Goal: Transaction & Acquisition: Book appointment/travel/reservation

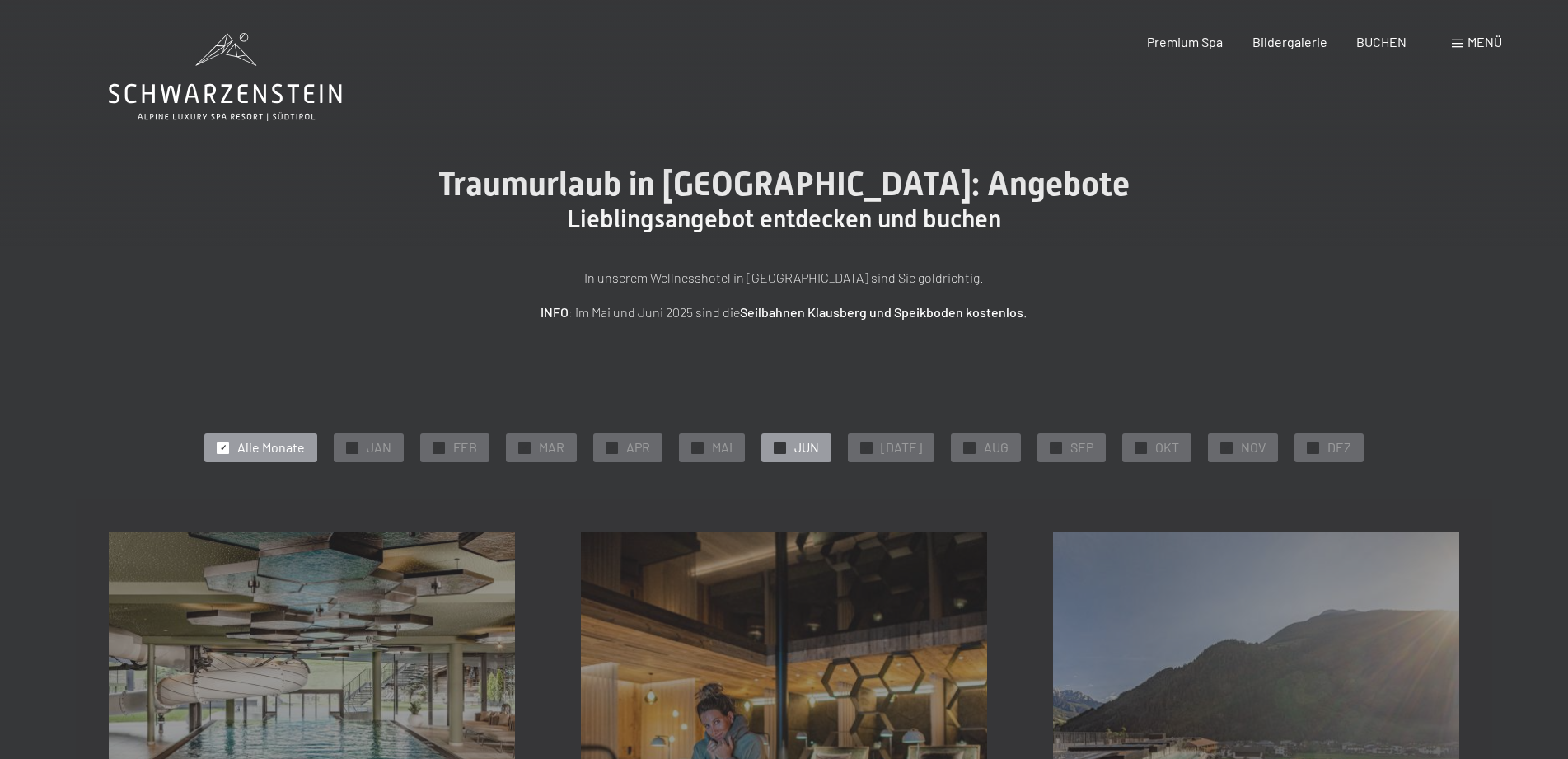
click at [805, 445] on span "JUN" at bounding box center [806, 448] width 24 height 19
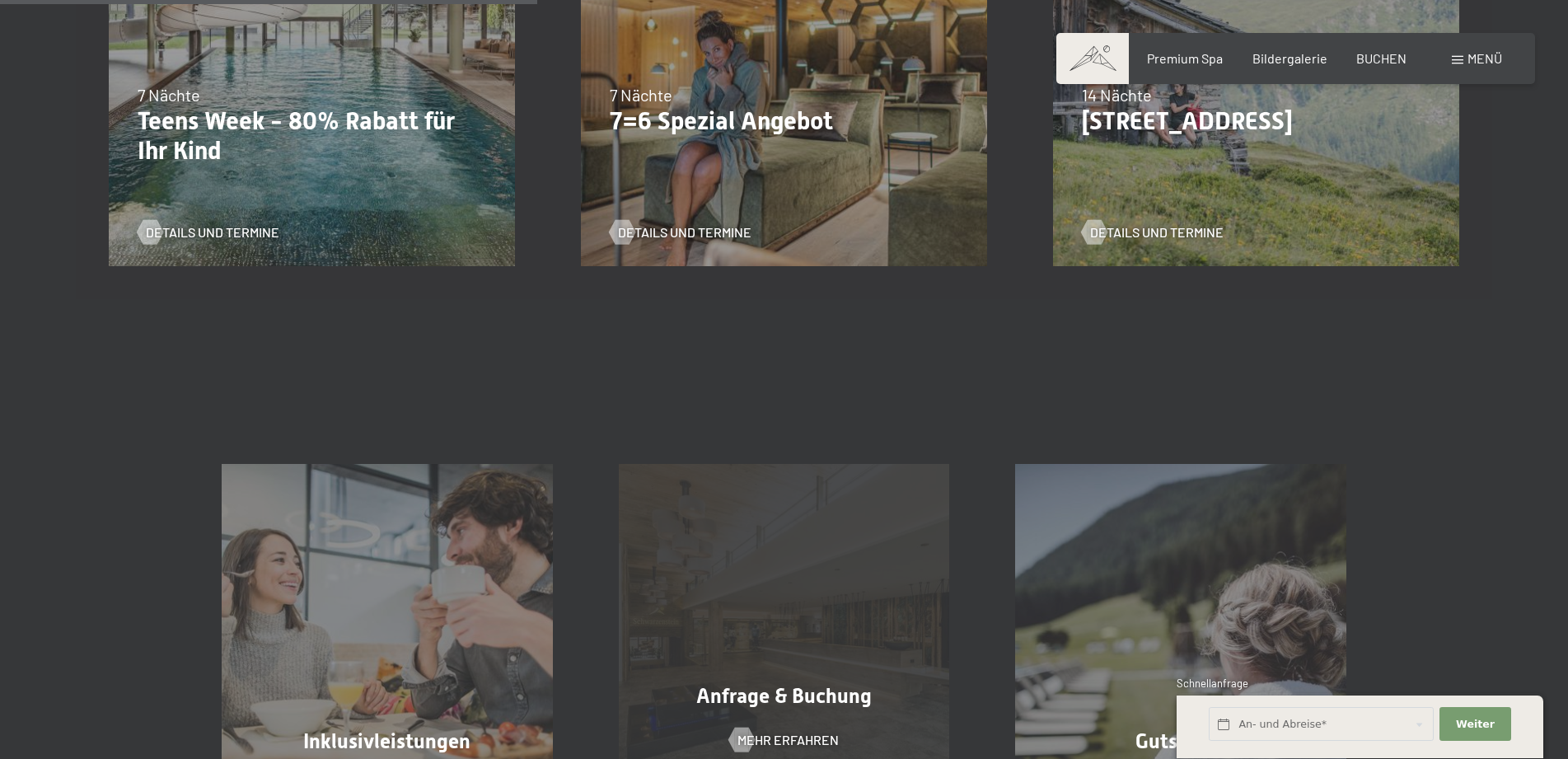
scroll to position [504, 0]
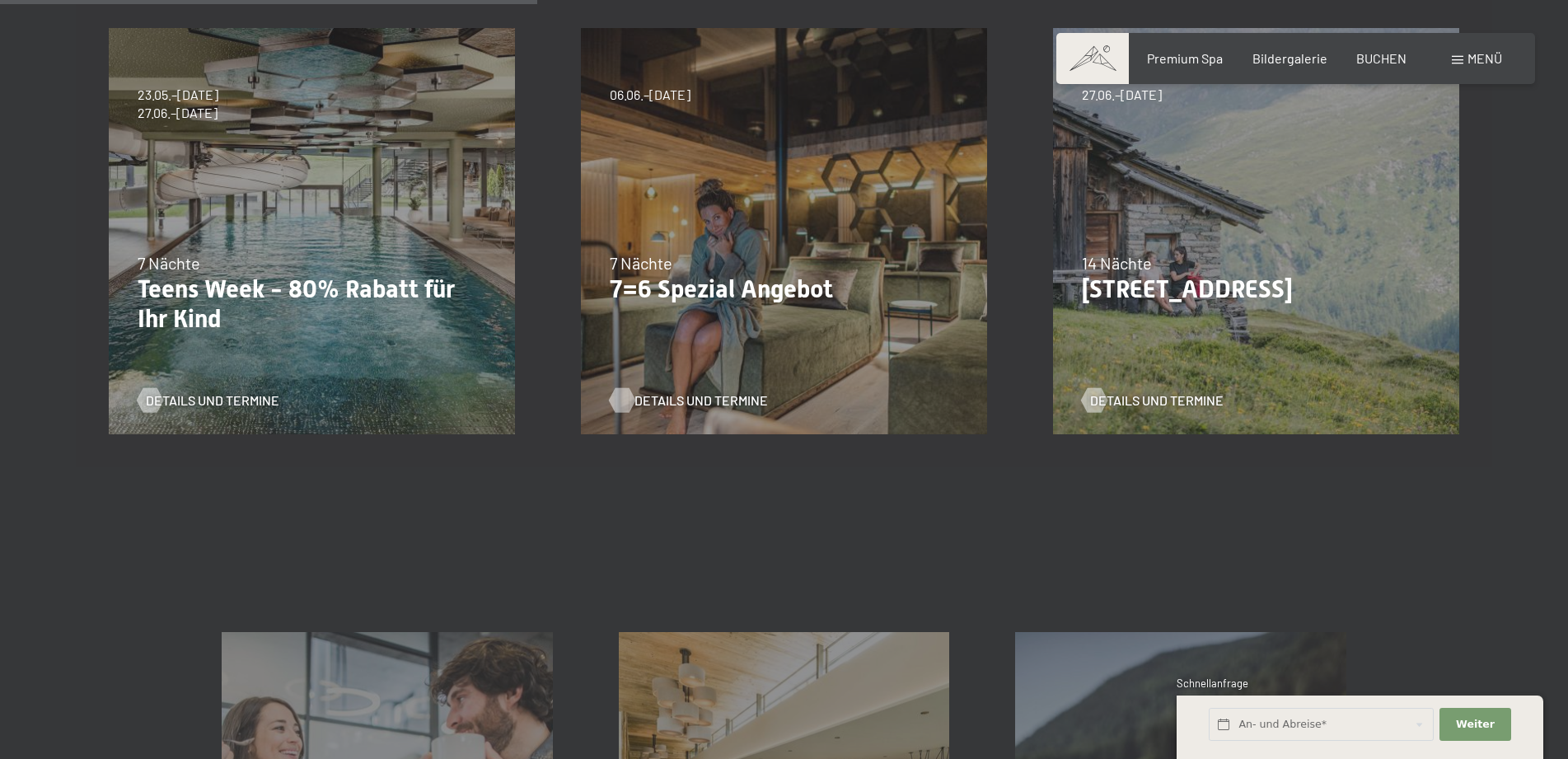
click at [672, 395] on span "Details und Termine" at bounding box center [701, 401] width 134 height 19
click at [1158, 398] on span "Details und Termine" at bounding box center [1173, 401] width 134 height 19
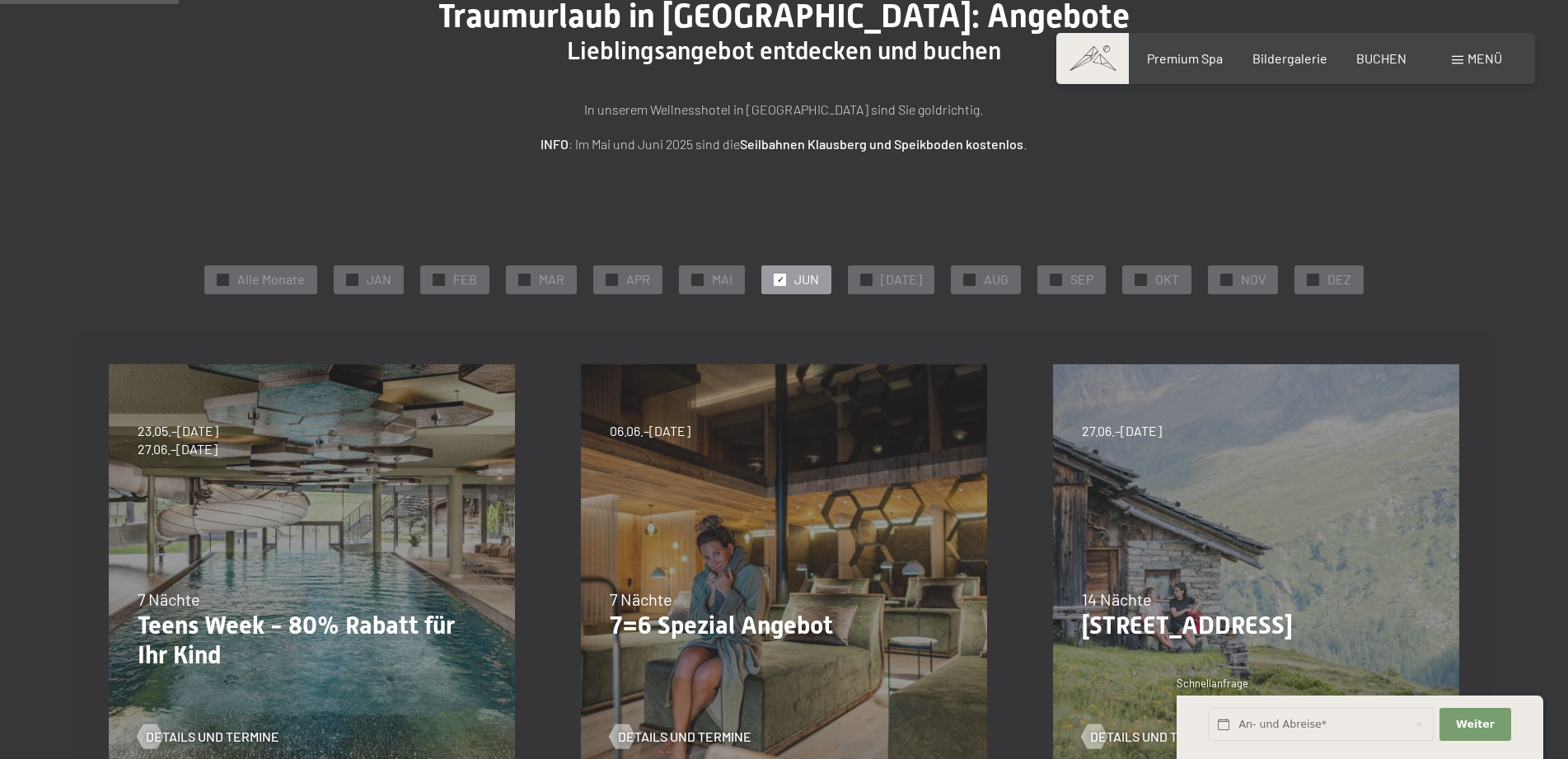
scroll to position [0, 0]
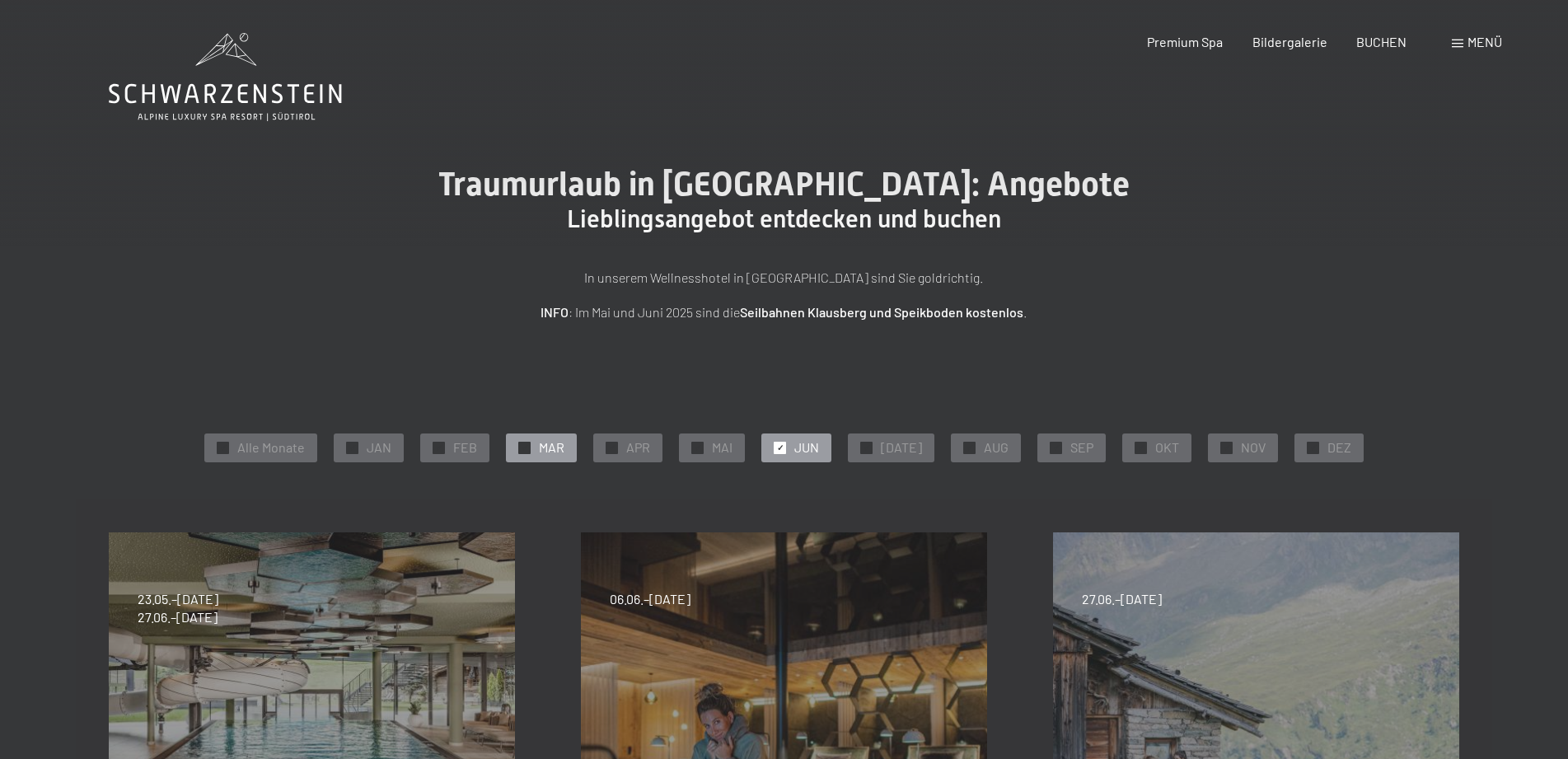
click at [544, 441] on div "✓ MAR" at bounding box center [541, 447] width 71 height 28
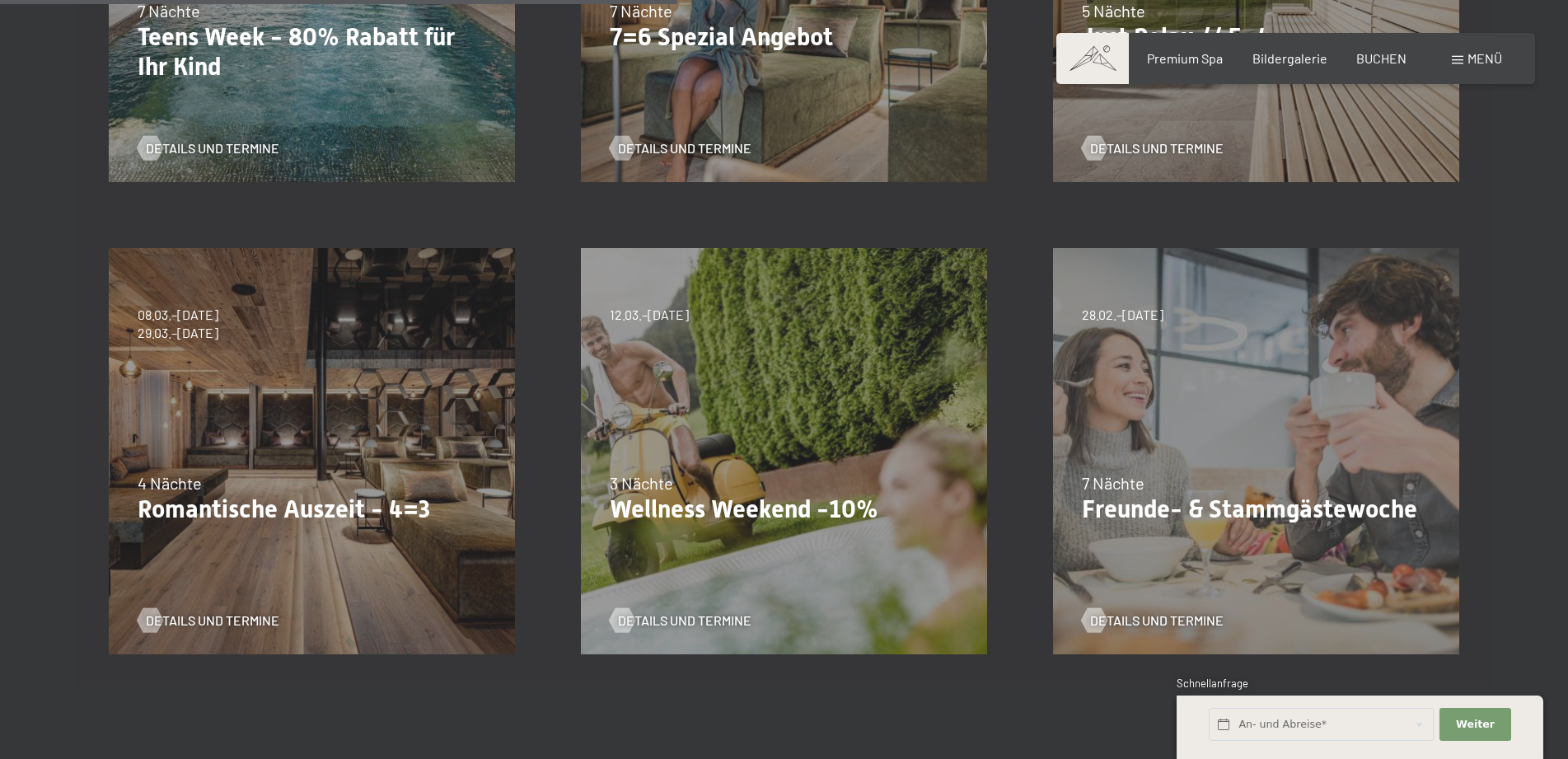
scroll to position [841, 0]
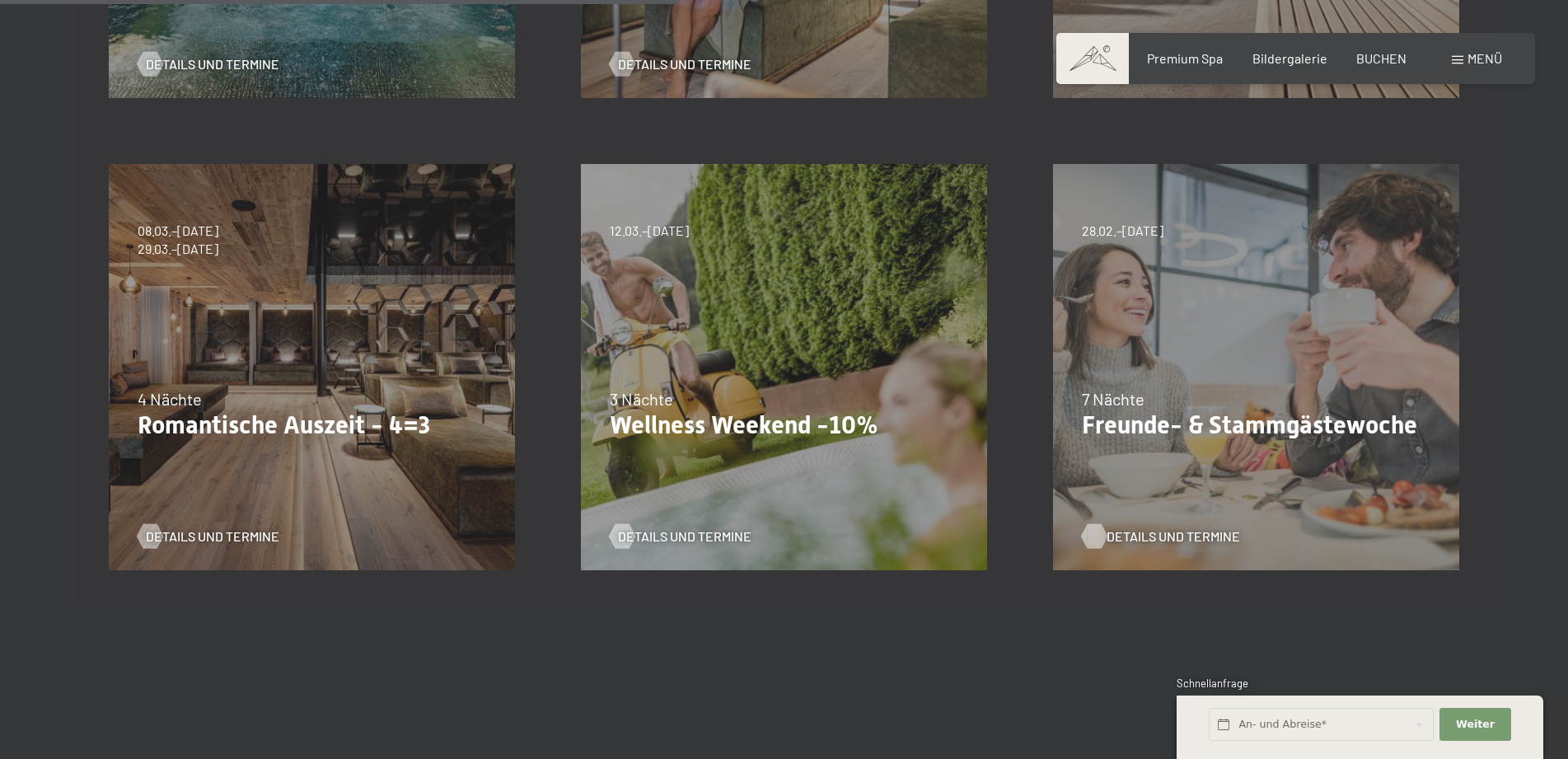
click at [1142, 533] on span "Details und Termine" at bounding box center [1173, 537] width 134 height 19
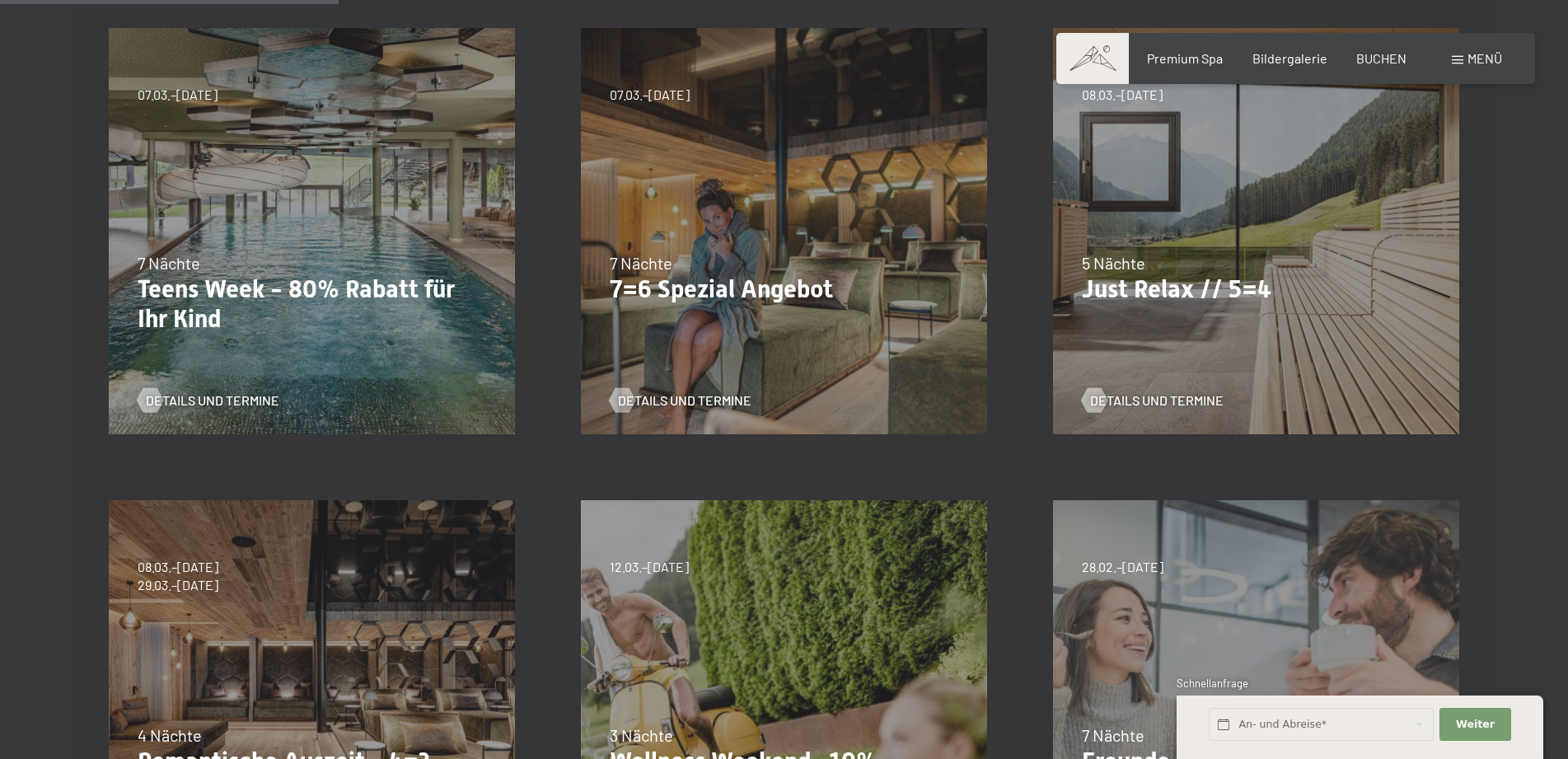
scroll to position [420, 0]
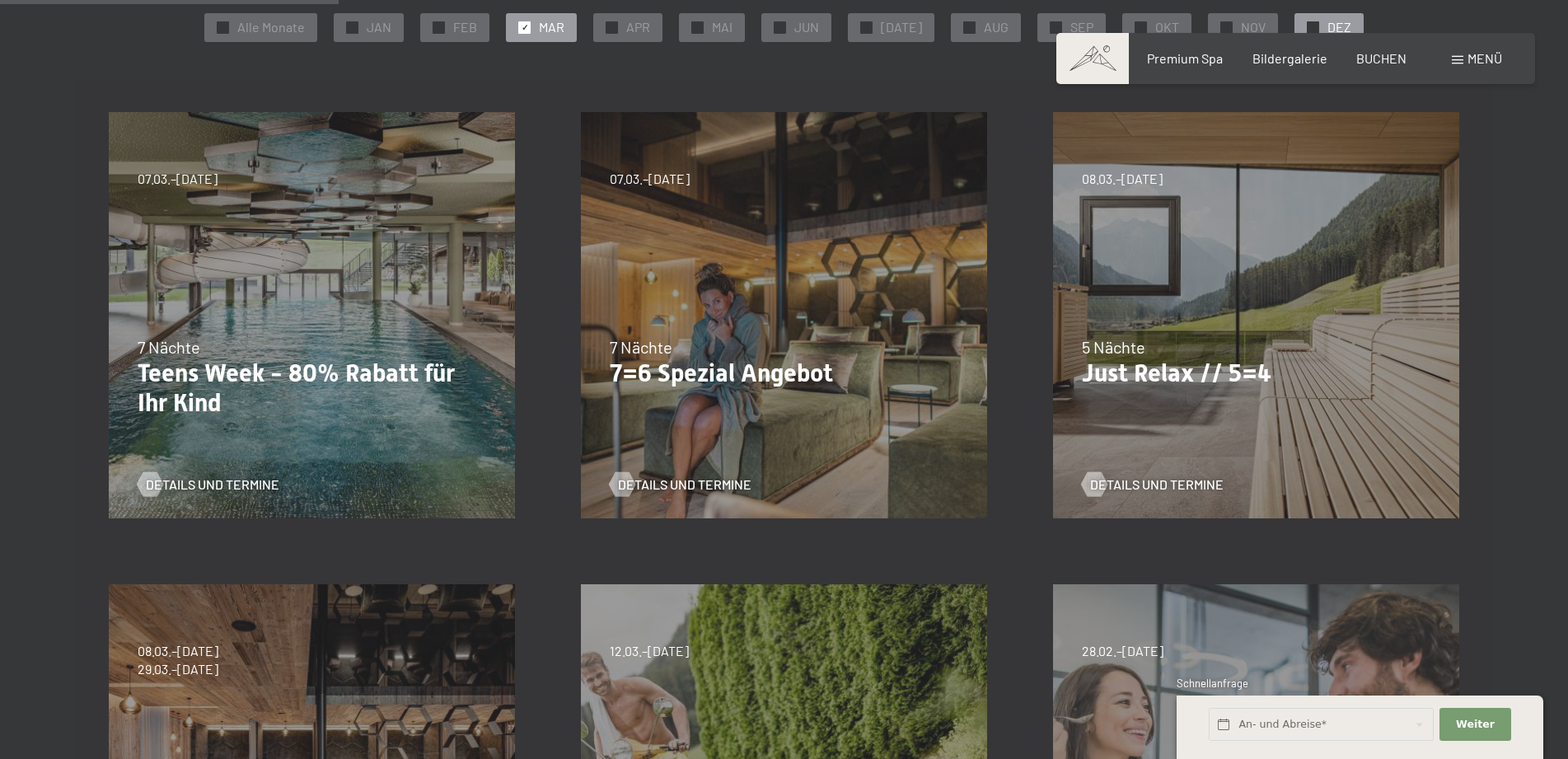
click at [1327, 24] on span "DEZ" at bounding box center [1339, 28] width 24 height 19
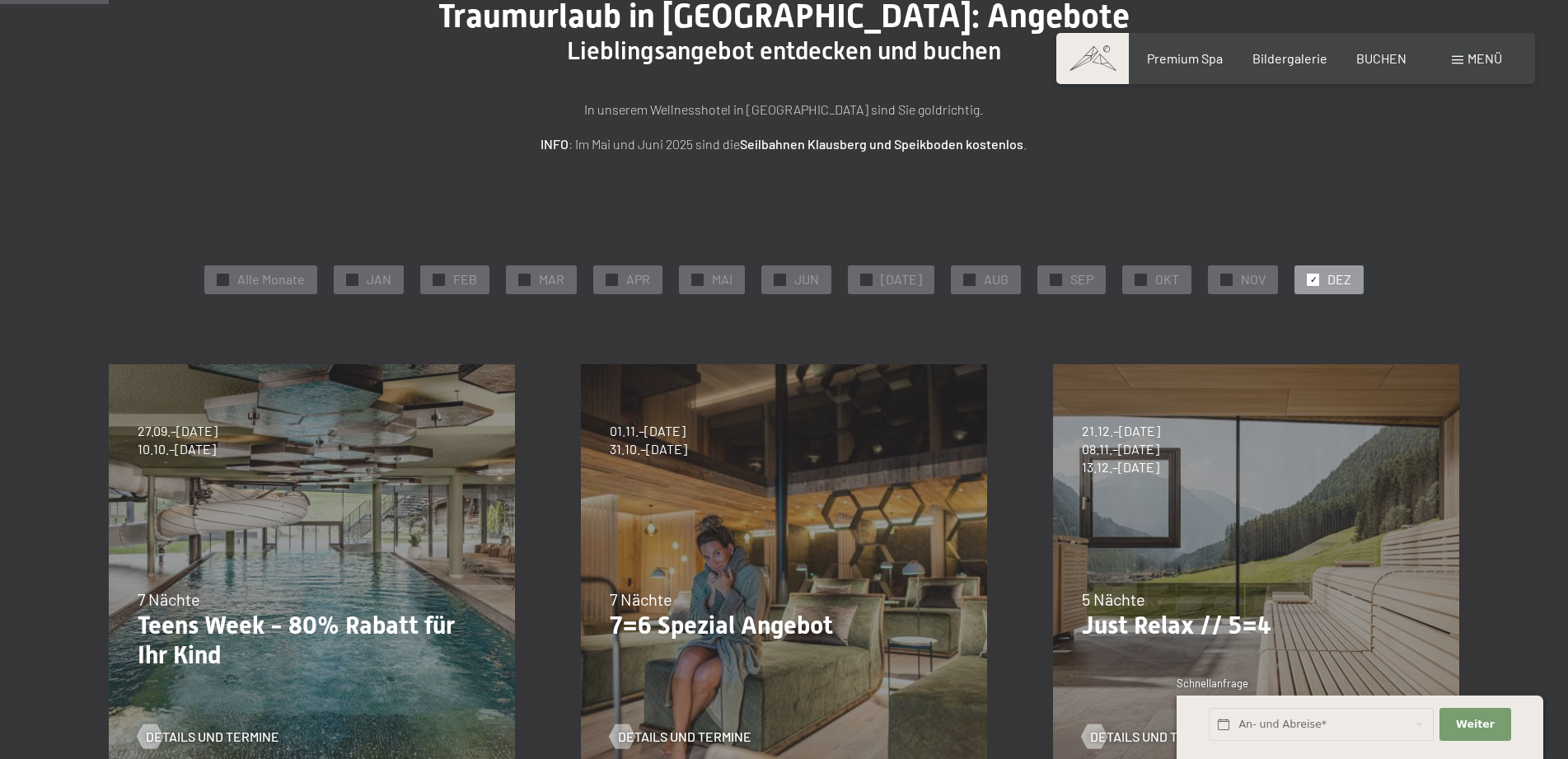
scroll to position [252, 0]
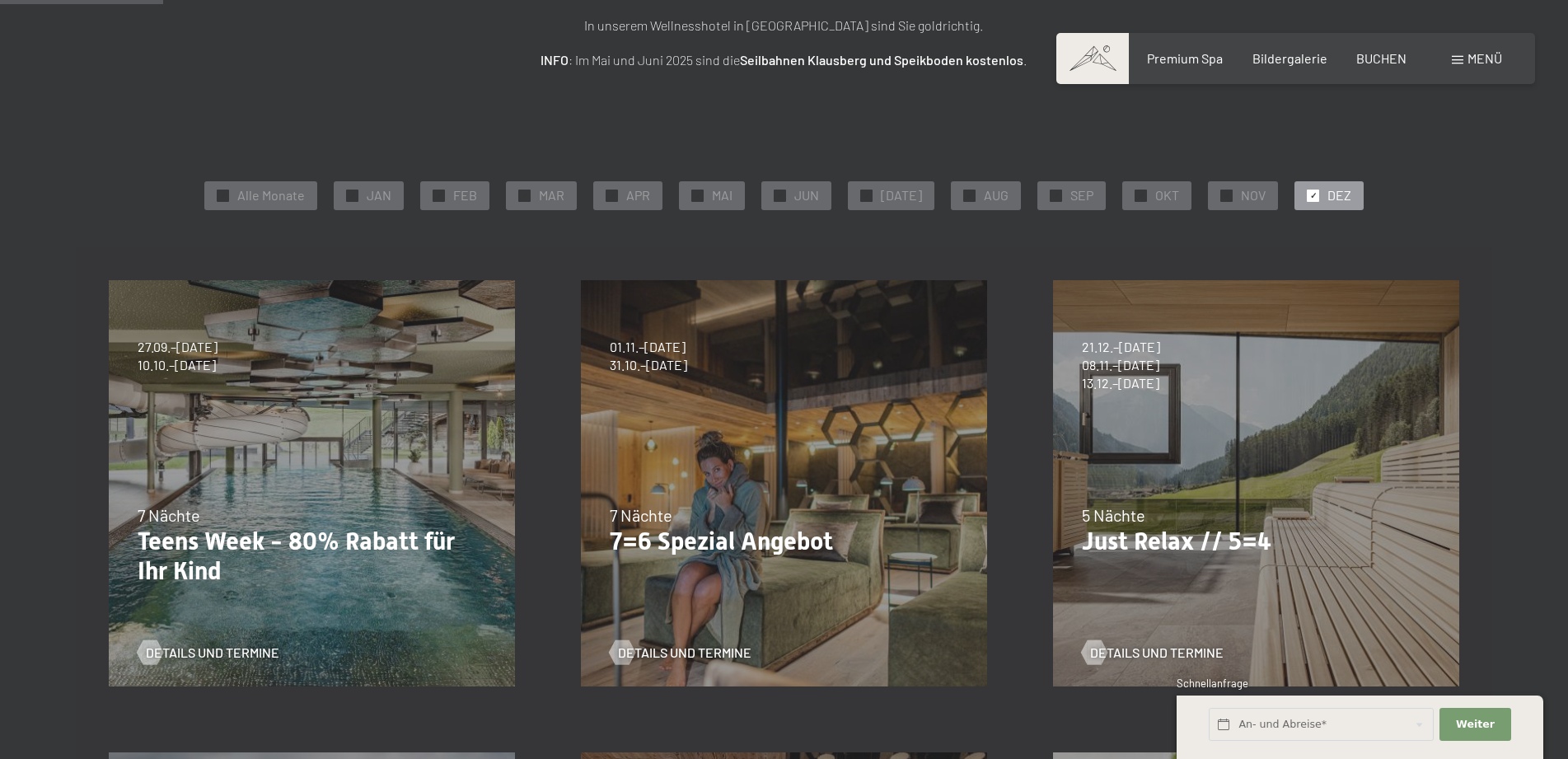
click at [698, 640] on div "Details und Termine" at bounding box center [777, 640] width 336 height 43
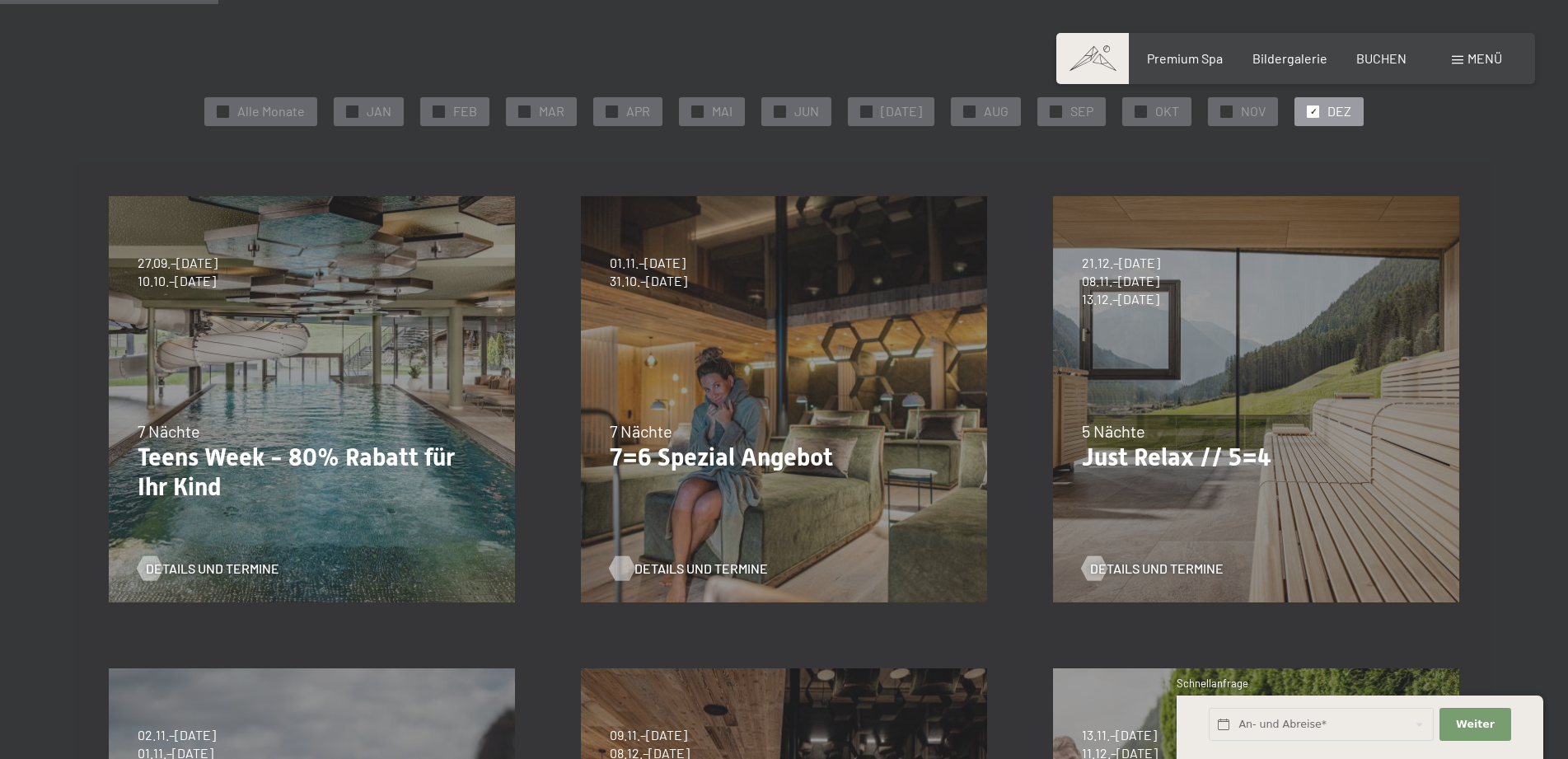
click at [654, 570] on span "Details und Termine" at bounding box center [701, 569] width 134 height 19
